Goal: Task Accomplishment & Management: Manage account settings

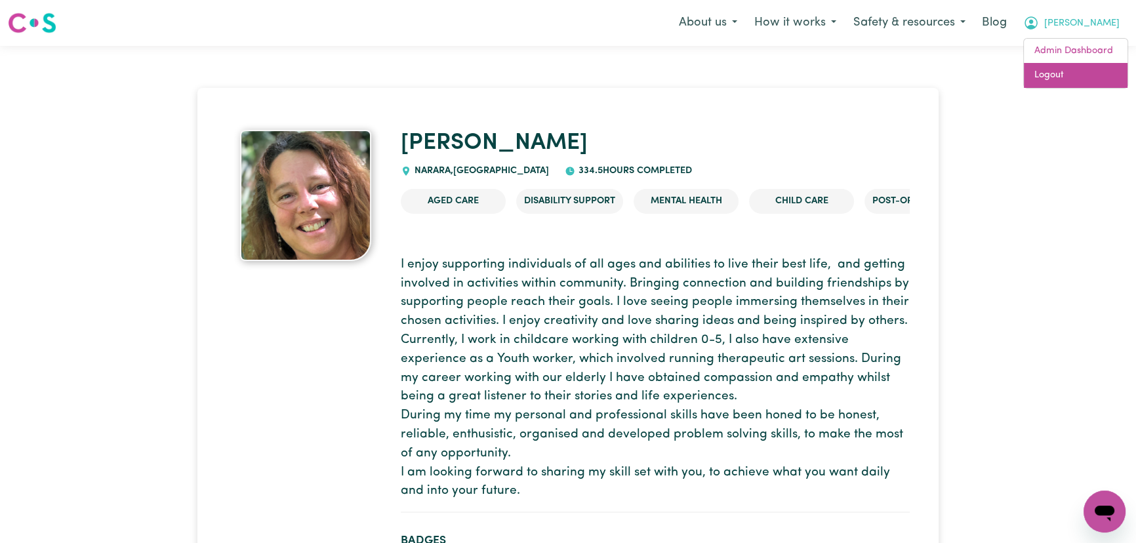
click at [1094, 72] on link "Logout" at bounding box center [1076, 75] width 104 height 25
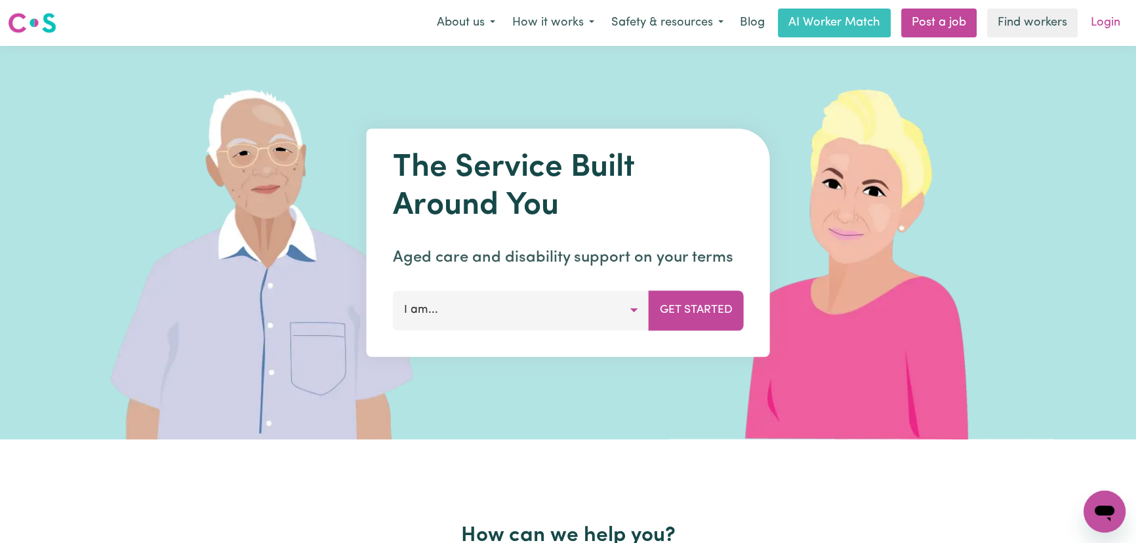
click at [1116, 20] on link "Login" at bounding box center [1105, 23] width 45 height 29
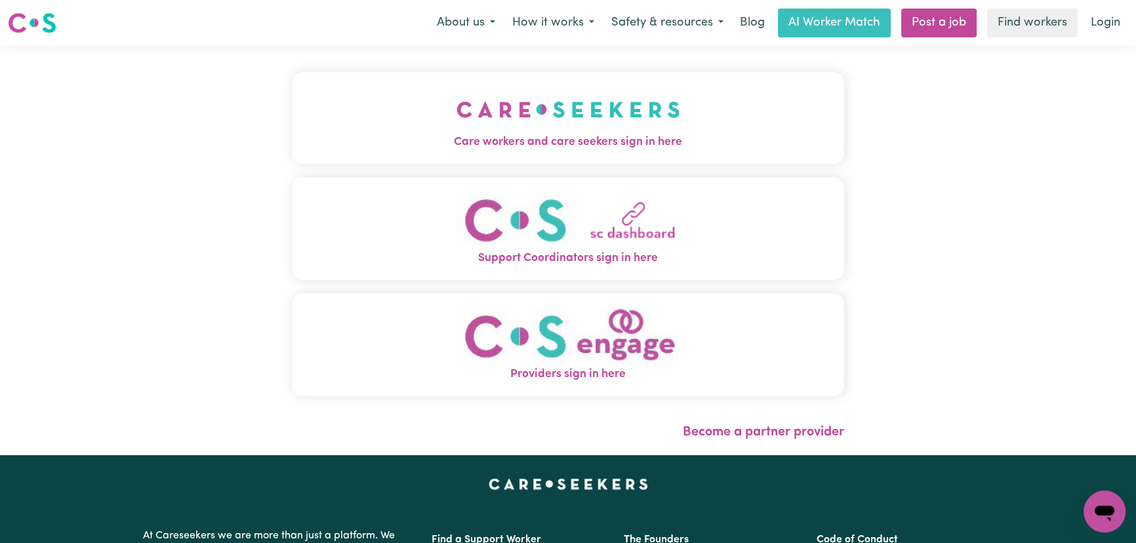
click at [457, 116] on img "Care workers and care seekers sign in here" at bounding box center [569, 109] width 224 height 49
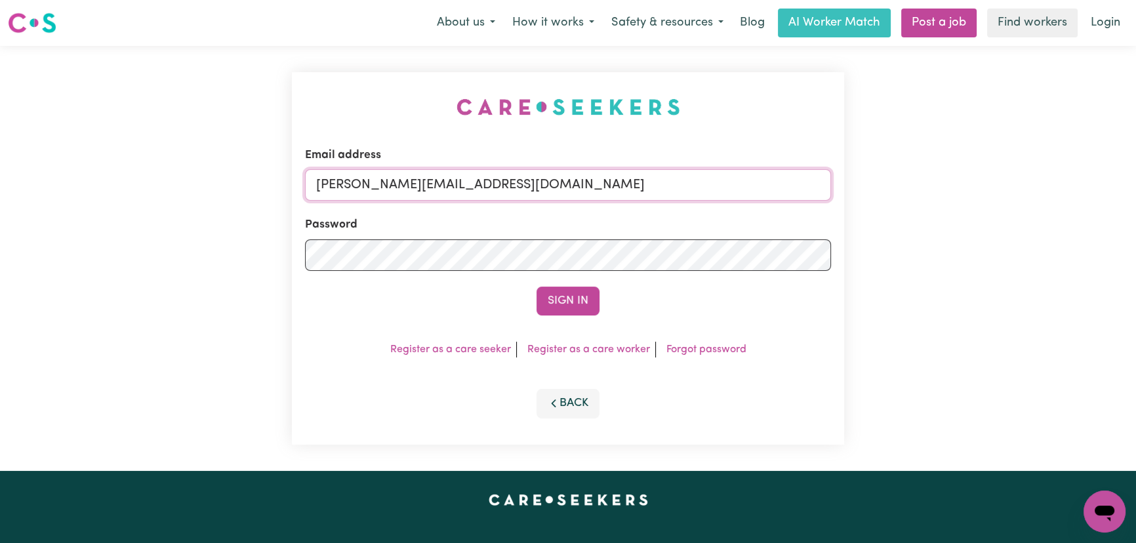
click at [530, 188] on input "[PERSON_NAME][EMAIL_ADDRESS][DOMAIN_NAME]" at bounding box center [568, 184] width 526 height 31
drag, startPoint x: 533, startPoint y: 190, endPoint x: 380, endPoint y: 189, distance: 153.5
click at [380, 189] on input "[EMAIL_ADDRESS][DOMAIN_NAME]" at bounding box center [568, 184] width 526 height 31
type input "[EMAIL_ADDRESS][DOMAIN_NAME]"
click at [545, 287] on button "Sign In" at bounding box center [568, 301] width 63 height 29
